Goal: Use online tool/utility: Utilize a website feature to perform a specific function

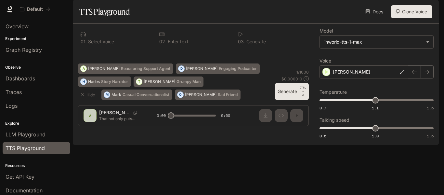
click at [111, 47] on div "0 1 . Select voice" at bounding box center [114, 38] width 73 height 18
click at [113, 47] on div "0 1 . Select voice" at bounding box center [114, 38] width 73 height 18
click at [98, 47] on div "0 1 . Select voice" at bounding box center [114, 38] width 73 height 18
click at [99, 44] on p "Select voice" at bounding box center [100, 41] width 27 height 5
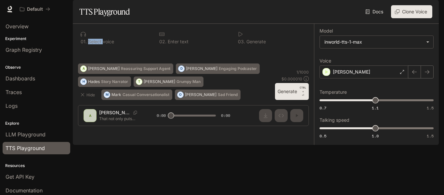
click at [99, 44] on p "Select voice" at bounding box center [100, 41] width 27 height 5
click at [84, 97] on icon "button" at bounding box center [82, 94] width 5 height 5
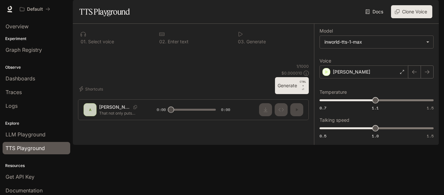
click at [94, 47] on div "0 1 . Select voice" at bounding box center [114, 38] width 73 height 18
click at [92, 47] on div "0 1 . Select voice" at bounding box center [114, 38] width 73 height 18
click at [84, 36] on icon at bounding box center [83, 34] width 5 height 5
click at [164, 37] on icon at bounding box center [161, 34] width 5 height 5
click at [168, 44] on p "Enter text" at bounding box center [177, 41] width 22 height 5
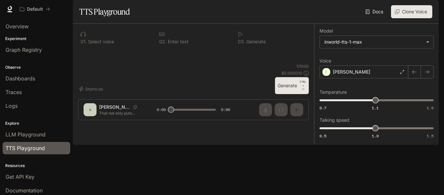
click at [168, 44] on p "Enter text" at bounding box center [177, 41] width 22 height 5
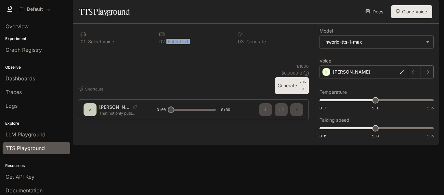
click at [168, 44] on p "Enter text" at bounding box center [177, 41] width 22 height 5
click at [116, 63] on div "* ​" at bounding box center [193, 56] width 231 height 16
click at [288, 94] on button "Generate CTRL + ⏎" at bounding box center [292, 85] width 34 height 17
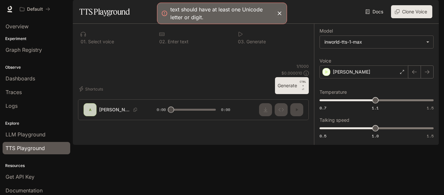
click at [295, 113] on div at bounding box center [193, 93] width 241 height 39
click at [254, 63] on textarea at bounding box center [194, 55] width 226 height 15
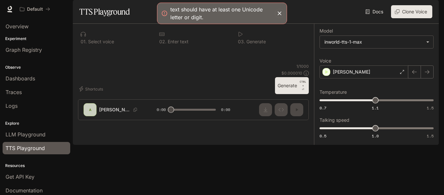
paste textarea "**********"
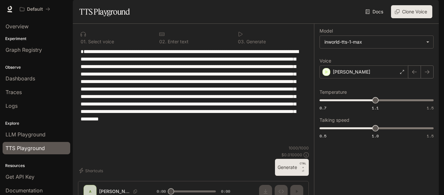
scroll to position [4, 0]
type textarea "**********"
click at [119, 170] on div "Shortcuts 1000 / 1000 $ 0.010000 Generate CTRL + ⏎" at bounding box center [193, 160] width 231 height 31
click at [109, 170] on div "Shortcuts 1000 / 1000 $ 0.010000 Generate CTRL + ⏎" at bounding box center [193, 160] width 231 height 31
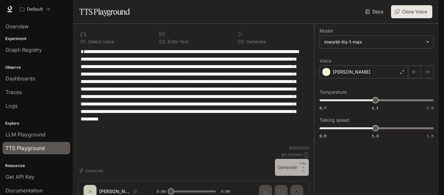
click at [291, 176] on button "Generate CTRL + ⏎" at bounding box center [292, 167] width 34 height 17
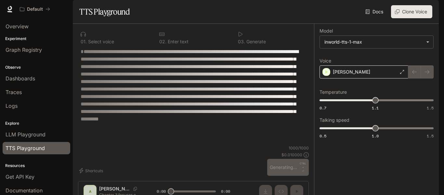
click at [345, 78] on div "[PERSON_NAME]" at bounding box center [364, 71] width 89 height 13
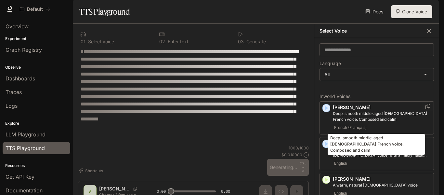
scroll to position [107, 0]
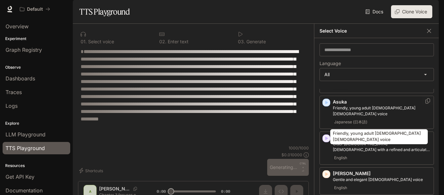
click at [333, 117] on p "Friendly, young adult [DEMOGRAPHIC_DATA] [DEMOGRAPHIC_DATA] voice" at bounding box center [382, 111] width 98 height 12
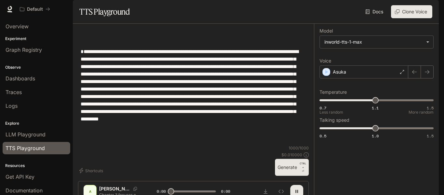
scroll to position [0, 0]
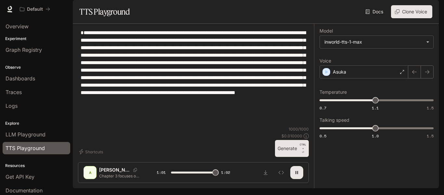
type input "*"
drag, startPoint x: 133, startPoint y: 103, endPoint x: 175, endPoint y: 119, distance: 44.6
click at [175, 119] on textarea "**********" at bounding box center [194, 77] width 226 height 97
paste textarea
click at [135, 104] on textarea "**********" at bounding box center [194, 77] width 226 height 97
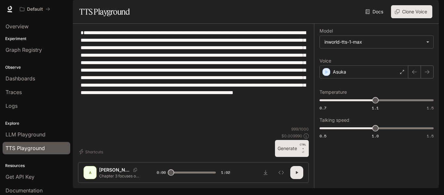
type textarea "**********"
click at [144, 193] on div "**********" at bounding box center [222, 97] width 444 height 195
click at [137, 190] on div "**********" at bounding box center [222, 97] width 444 height 195
click at [135, 191] on div "**********" at bounding box center [222, 97] width 444 height 195
drag, startPoint x: 132, startPoint y: 181, endPoint x: 132, endPoint y: 172, distance: 9.1
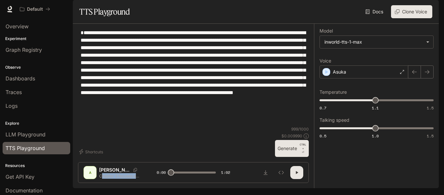
click at [132, 172] on div "A [PERSON_NAME] Chapter 3 focuses on probable cause and the standards officers/…" at bounding box center [193, 172] width 231 height 21
click at [133, 171] on div "[PERSON_NAME]" at bounding box center [128, 169] width 58 height 7
click at [133, 174] on p "Chapter 3 focuses on probable cause and the standards officers/courts use to de…" at bounding box center [120, 176] width 42 height 6
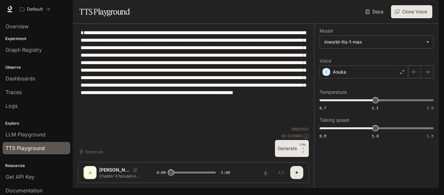
click at [133, 175] on p "Chapter 3 focuses on probable cause and the standards officers/courts use to de…" at bounding box center [120, 176] width 42 height 6
